Goal: Transaction & Acquisition: Purchase product/service

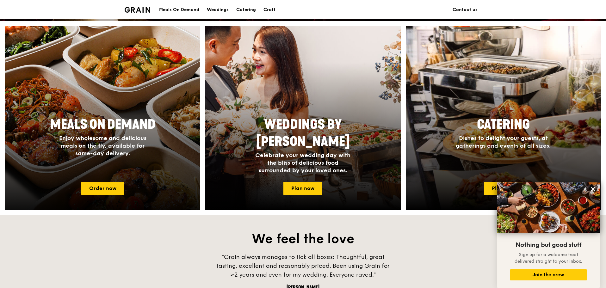
scroll to position [236, 0]
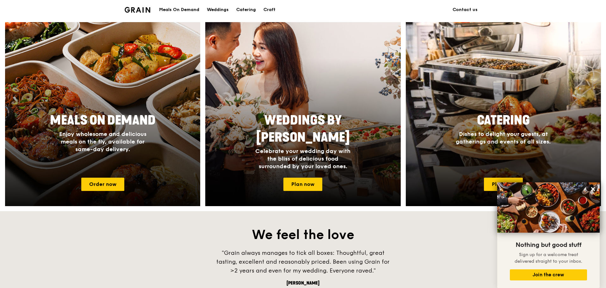
click at [115, 126] on span "Meals On Demand" at bounding box center [103, 120] width 106 height 15
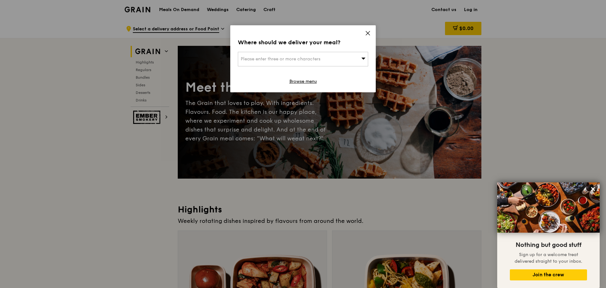
click at [364, 59] on icon at bounding box center [363, 58] width 4 height 5
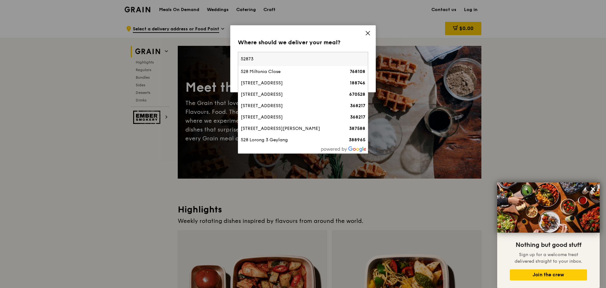
type input "528735"
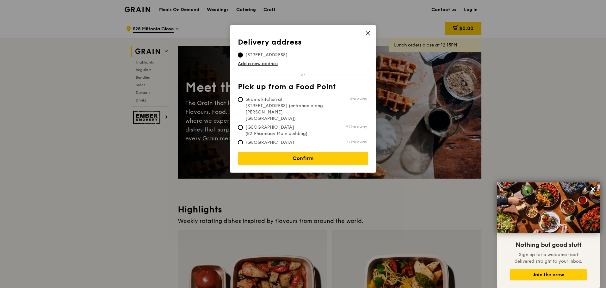
click at [368, 32] on icon at bounding box center [368, 33] width 4 height 4
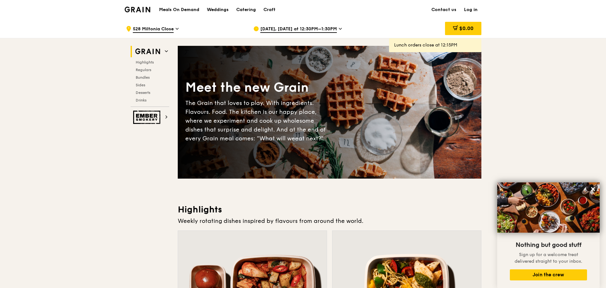
click at [150, 29] on span "528 Miltonia Close" at bounding box center [153, 29] width 41 height 7
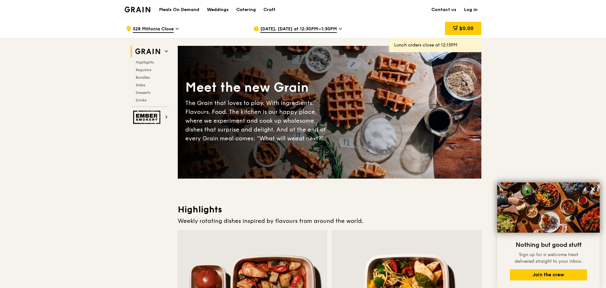
scroll to position [236, 0]
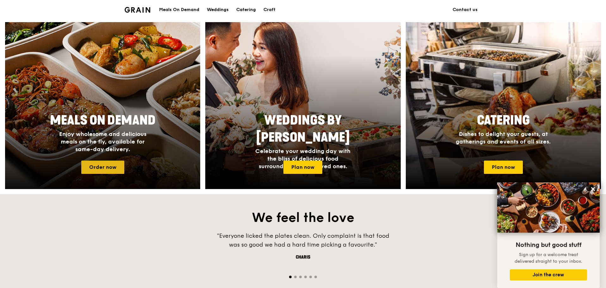
click at [108, 161] on link "Order now" at bounding box center [102, 167] width 43 height 13
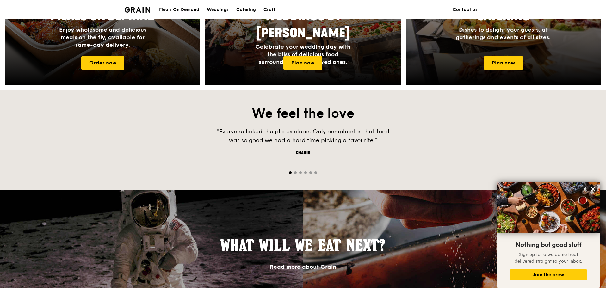
scroll to position [405, 0]
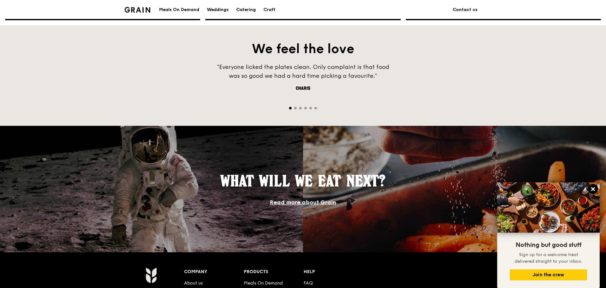
click at [592, 188] on icon at bounding box center [593, 189] width 4 height 4
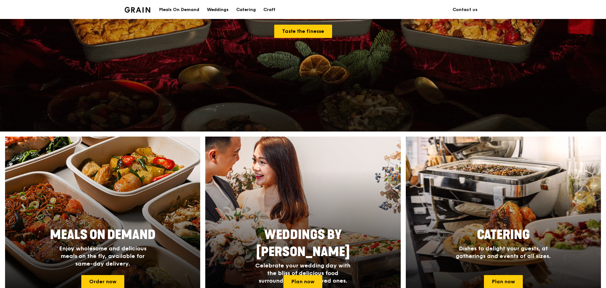
scroll to position [169, 0]
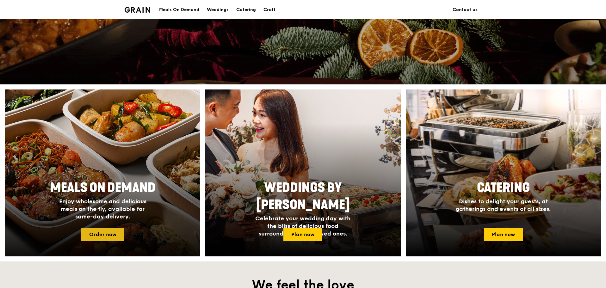
click at [110, 235] on link "Order now" at bounding box center [102, 234] width 43 height 13
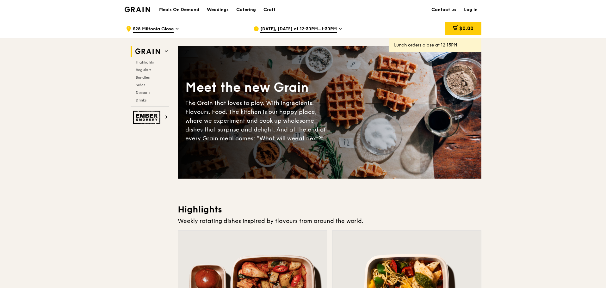
click at [178, 28] on icon at bounding box center [177, 28] width 3 height 1
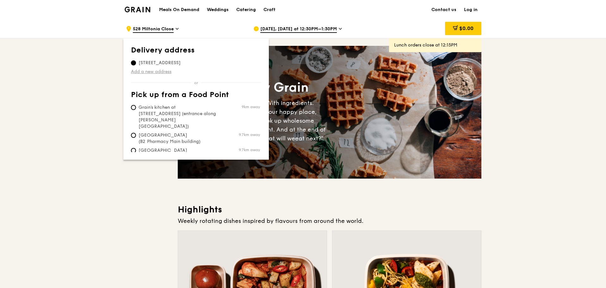
click at [149, 73] on link "Add a new address" at bounding box center [196, 72] width 130 height 6
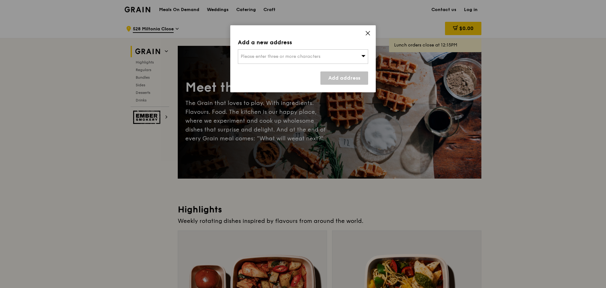
click at [252, 56] on span "Please enter three or more characters" at bounding box center [281, 56] width 80 height 5
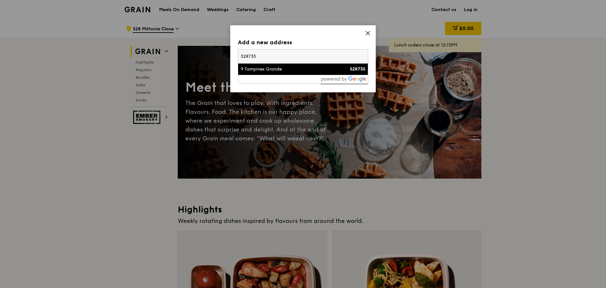
type input "528735"
click at [273, 73] on li "9 Tampines Grande 528735" at bounding box center [303, 69] width 130 height 11
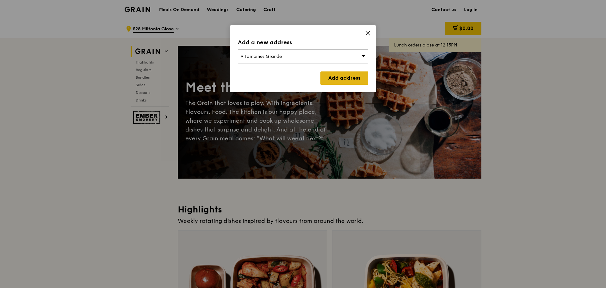
click at [354, 78] on link "Add address" at bounding box center [344, 77] width 48 height 13
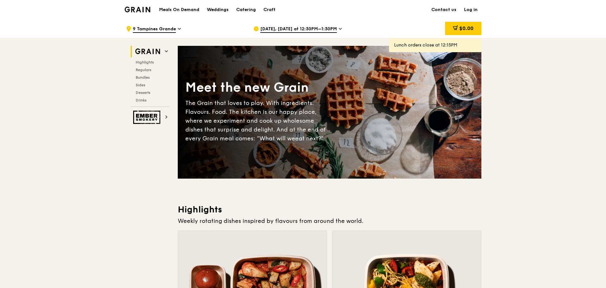
click at [332, 30] on span "[DATE], [DATE] at 12:30PM–1:30PM" at bounding box center [298, 29] width 77 height 7
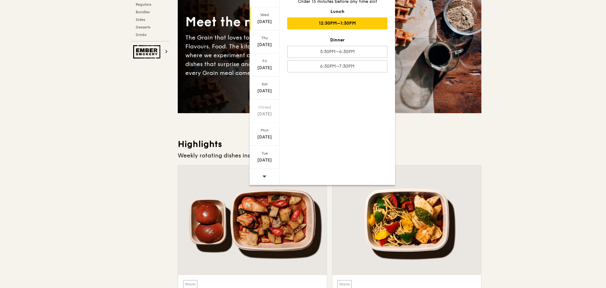
scroll to position [84, 0]
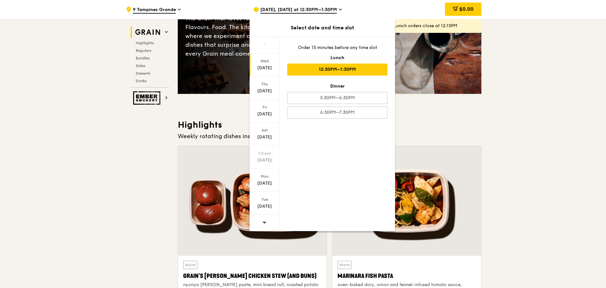
click at [263, 225] on span at bounding box center [264, 222] width 4 height 15
click at [263, 61] on div "Wed" at bounding box center [264, 61] width 28 height 5
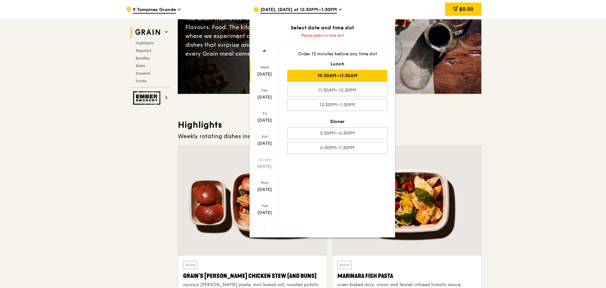
click at [347, 72] on div "10:30AM–11:30AM" at bounding box center [337, 76] width 100 height 12
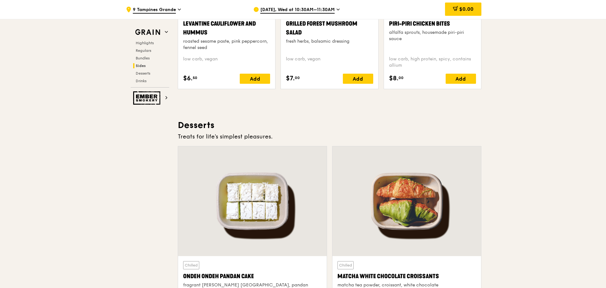
scroll to position [1771, 0]
